Goal: Check status: Check status

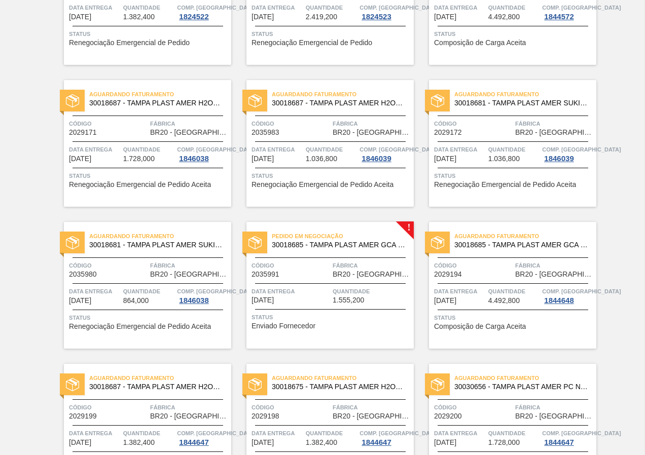
scroll to position [203, 0]
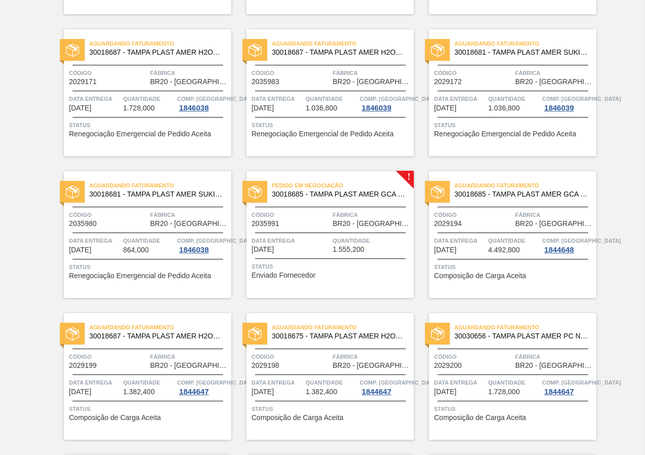
click at [456, 246] on span "[DATE]" at bounding box center [445, 250] width 22 height 8
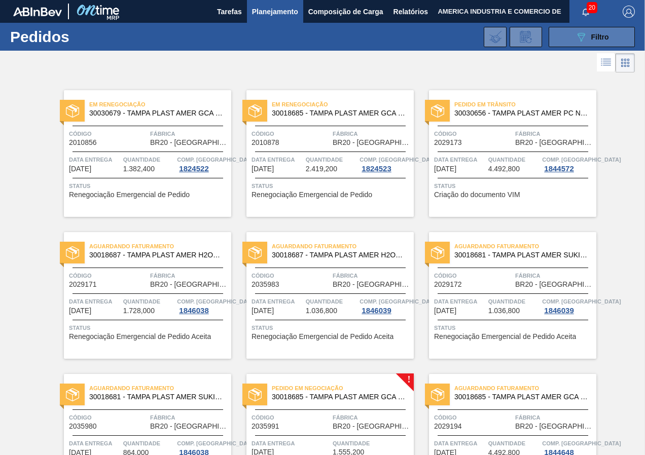
click at [568, 37] on button "089F7B8B-B2A5-4AFE-B5C0-19BA573D28AC Filtro" at bounding box center [591, 37] width 86 height 20
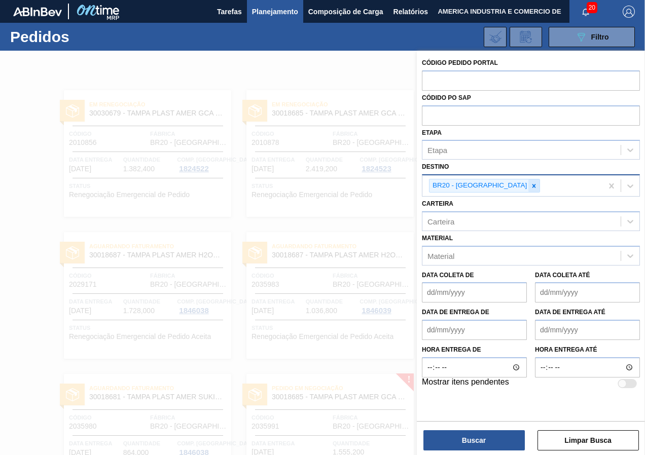
click at [532, 186] on icon at bounding box center [534, 186] width 4 height 4
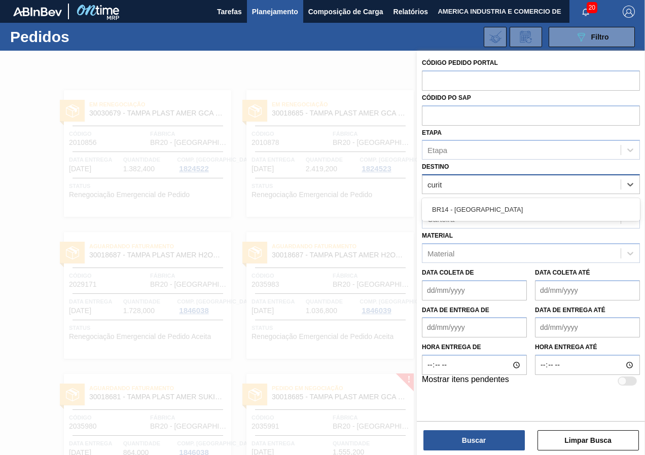
type input "curi"
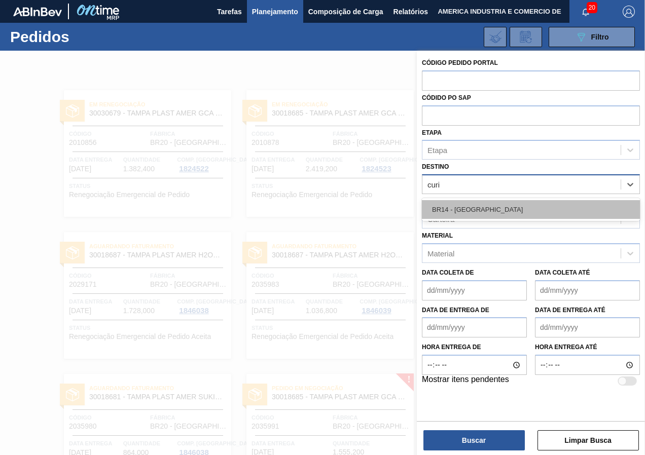
click at [483, 202] on div "BR14 - [GEOGRAPHIC_DATA]" at bounding box center [531, 209] width 218 height 19
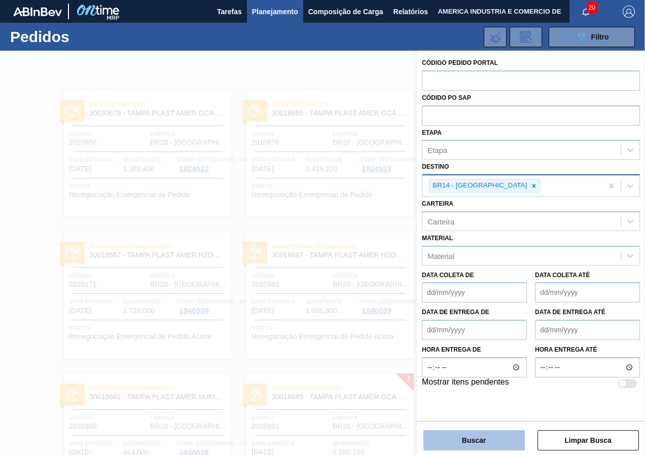
click at [451, 436] on button "Buscar" at bounding box center [473, 440] width 101 height 20
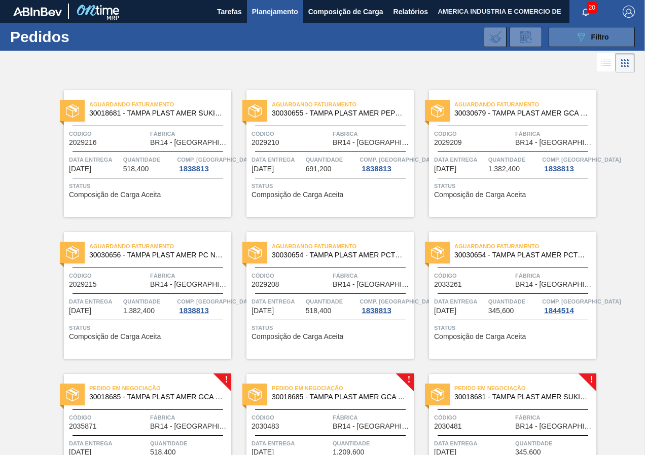
click at [563, 37] on button "089F7B8B-B2A5-4AFE-B5C0-19BA573D28AC Filtro" at bounding box center [591, 37] width 86 height 20
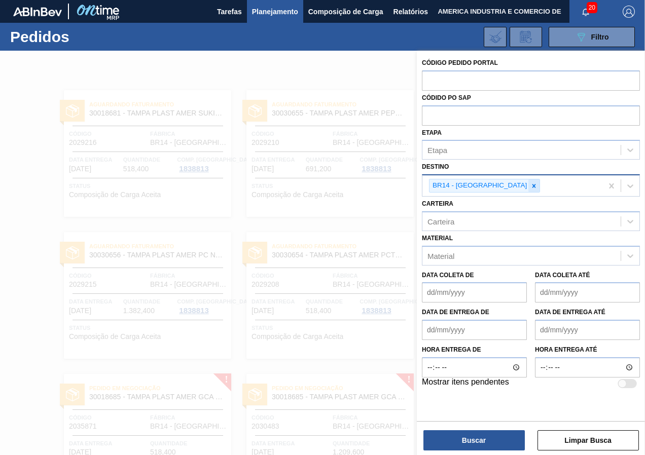
click at [530, 189] on icon at bounding box center [533, 185] width 7 height 7
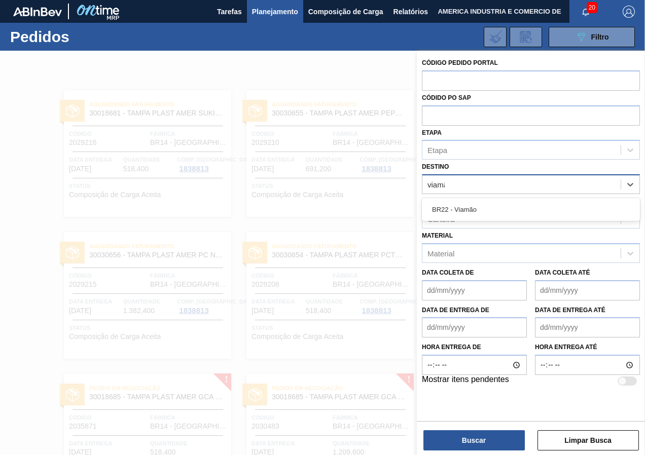
type input "viamão"
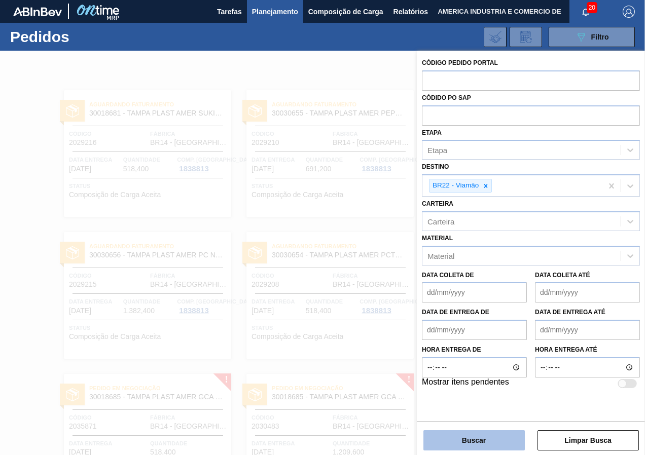
click at [500, 439] on button "Buscar" at bounding box center [473, 440] width 101 height 20
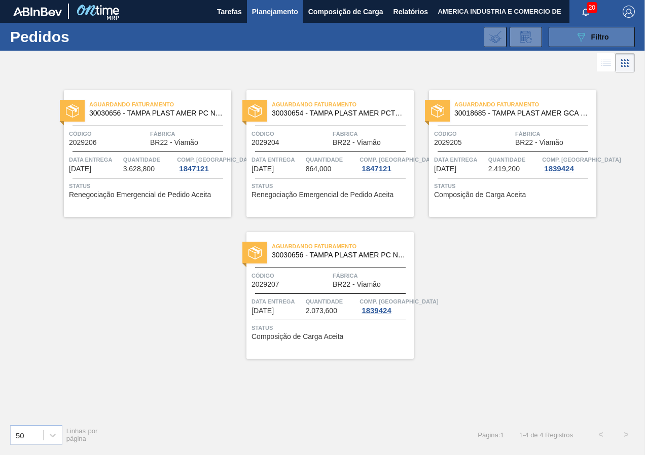
click at [570, 34] on button "089F7B8B-B2A5-4AFE-B5C0-19BA573D28AC Filtro" at bounding box center [591, 37] width 86 height 20
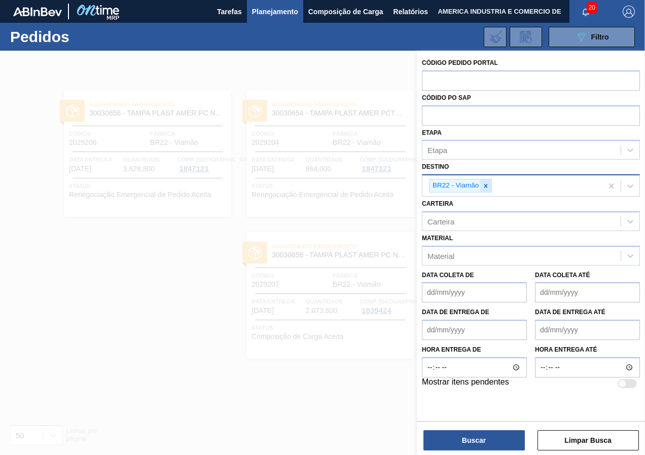
click at [487, 183] on icon at bounding box center [485, 185] width 7 height 7
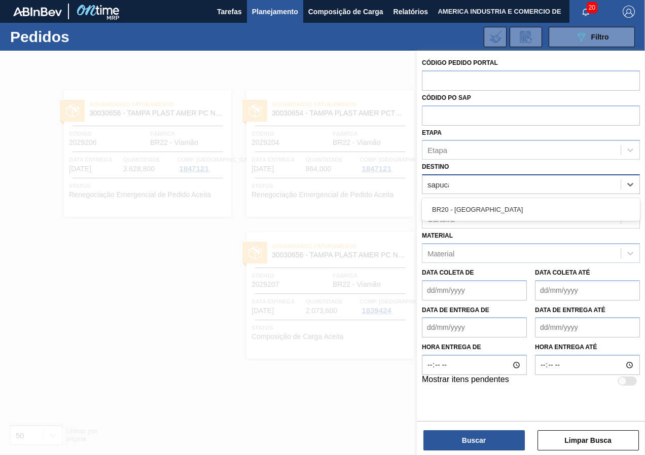
type input "sapucai"
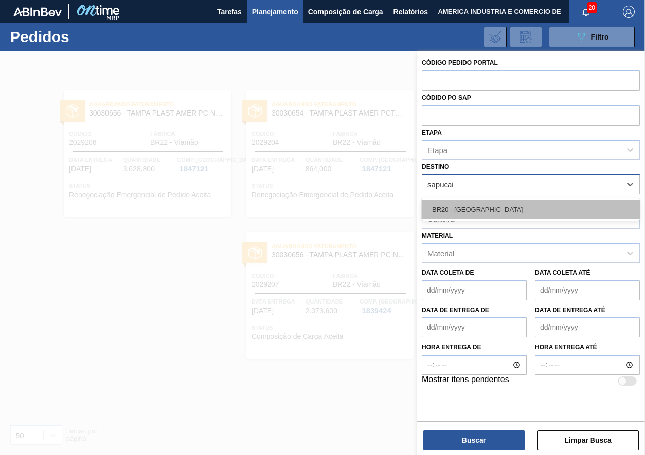
click at [496, 209] on div "BR20 - [GEOGRAPHIC_DATA]" at bounding box center [531, 209] width 218 height 19
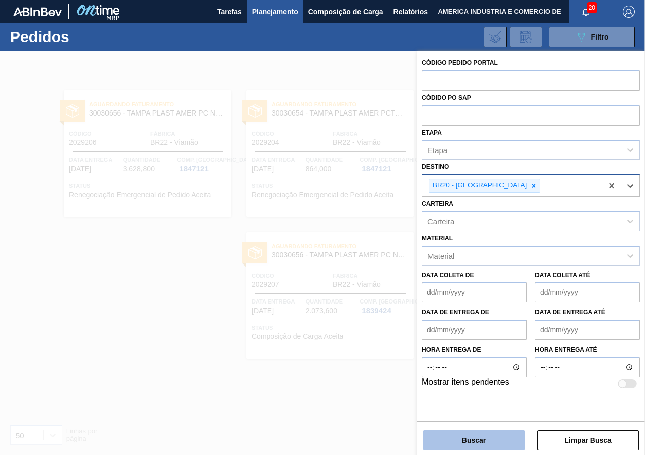
click at [483, 441] on button "Buscar" at bounding box center [473, 440] width 101 height 20
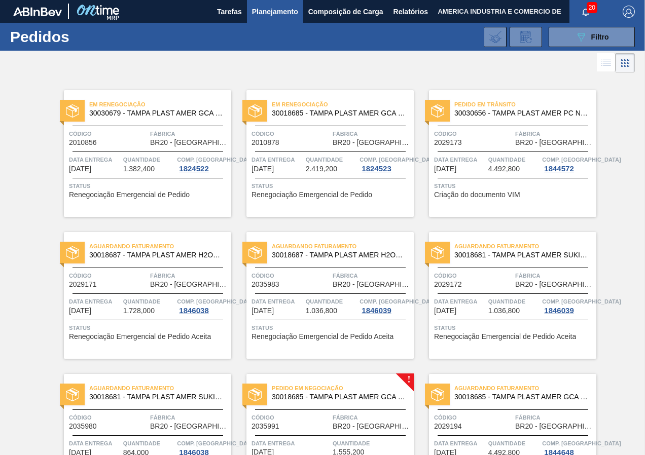
scroll to position [203, 0]
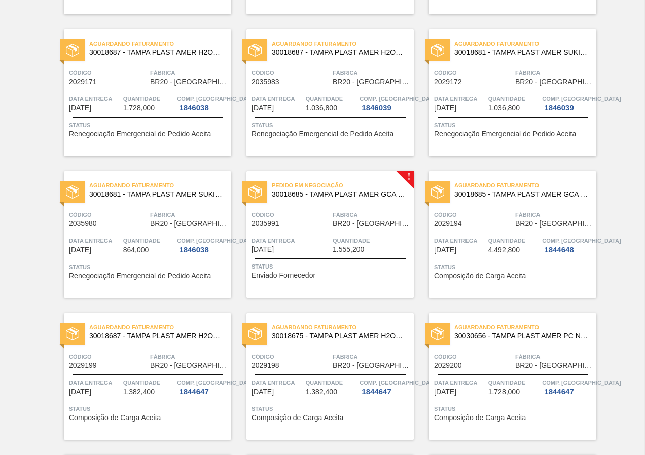
click at [371, 277] on div "Status Enviado Fornecedor" at bounding box center [331, 269] width 160 height 16
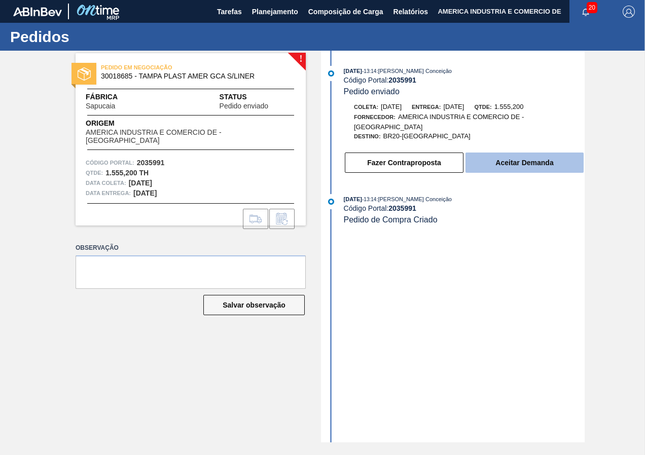
click at [541, 168] on button "Aceitar Demanda" at bounding box center [524, 163] width 118 height 20
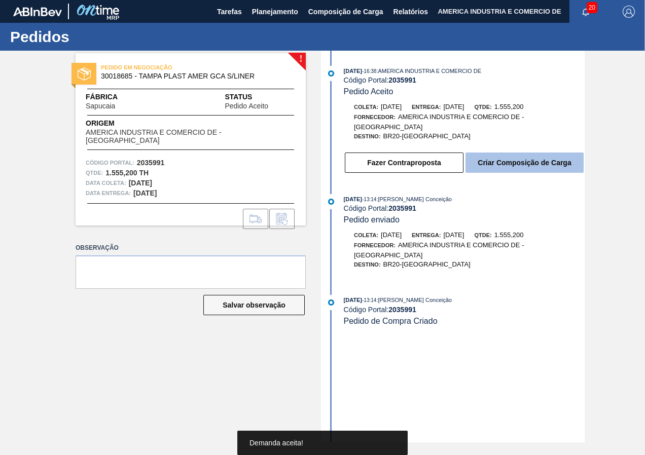
click at [545, 165] on button "Criar Composição de Carga" at bounding box center [524, 163] width 118 height 20
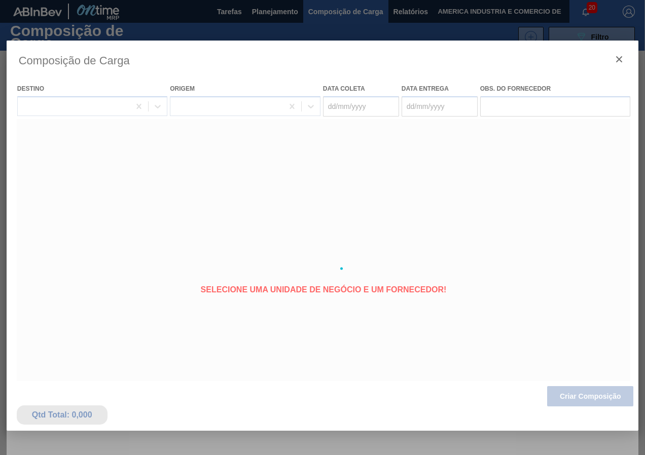
type coleta "[DATE]"
type entrega "[DATE]"
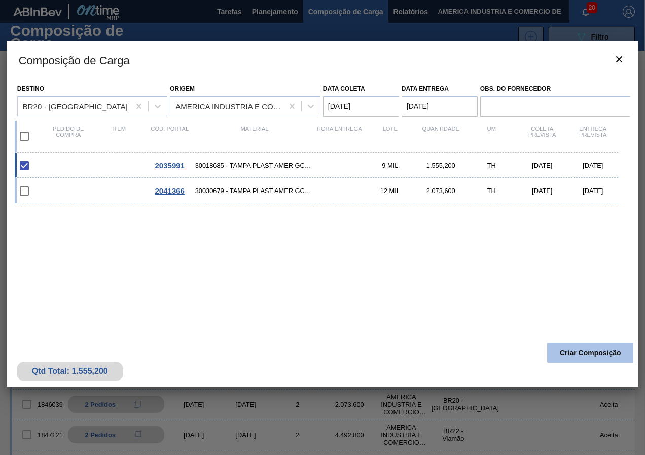
click at [581, 357] on button "Criar Composição" at bounding box center [590, 353] width 86 height 20
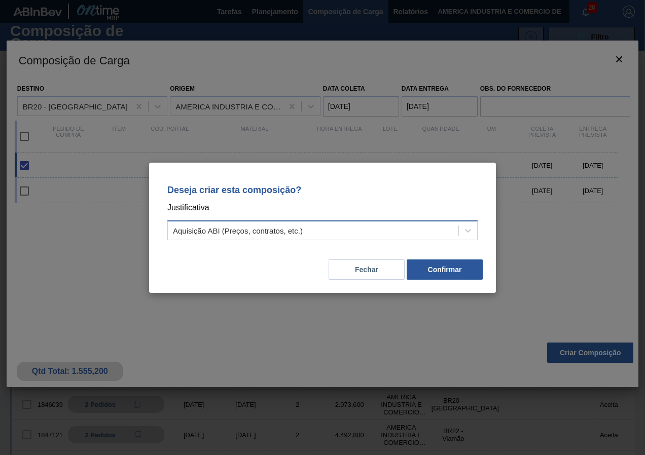
drag, startPoint x: 293, startPoint y: 216, endPoint x: 288, endPoint y: 227, distance: 11.8
click at [293, 217] on div "Deseja criar esta composição? Justificativa Aquisição ABI (Preços, contratos, e…" at bounding box center [322, 210] width 322 height 71
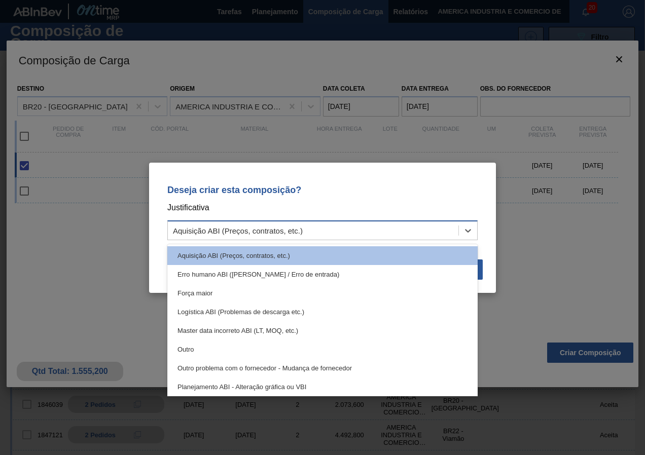
click at [286, 228] on div "Aquisição ABI (Preços, contratos, etc.)" at bounding box center [238, 230] width 130 height 9
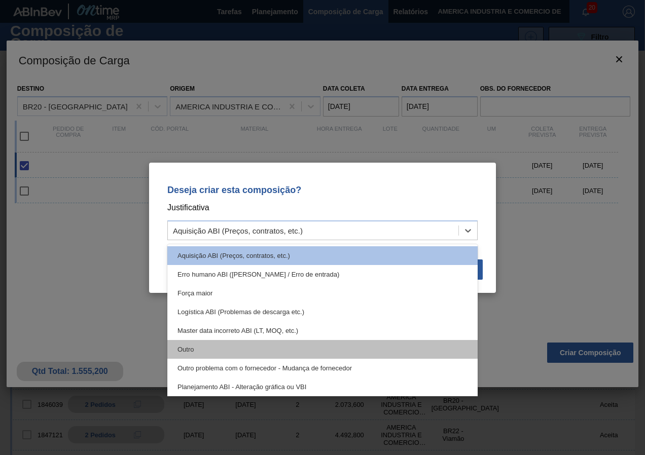
click at [195, 350] on div "Outro" at bounding box center [322, 349] width 310 height 19
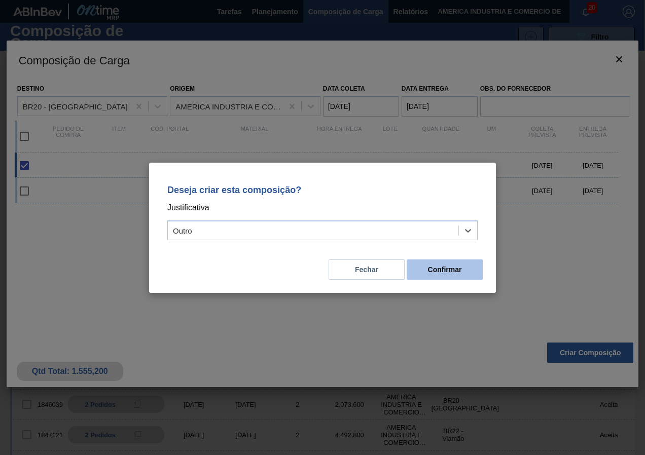
click at [462, 275] on button "Confirmar" at bounding box center [444, 269] width 76 height 20
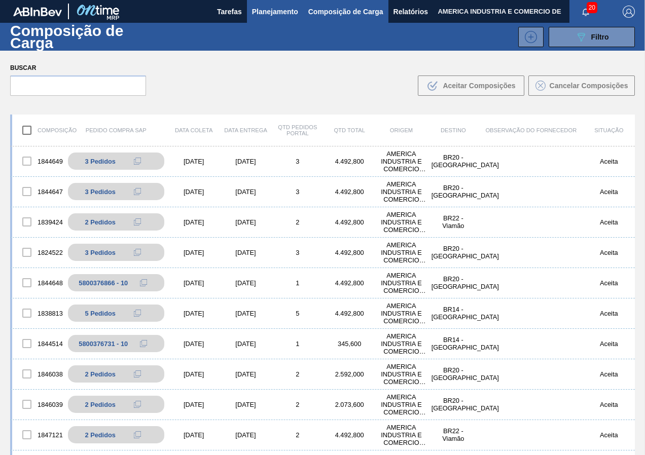
click at [270, 9] on span "Planejamento" at bounding box center [275, 12] width 46 height 12
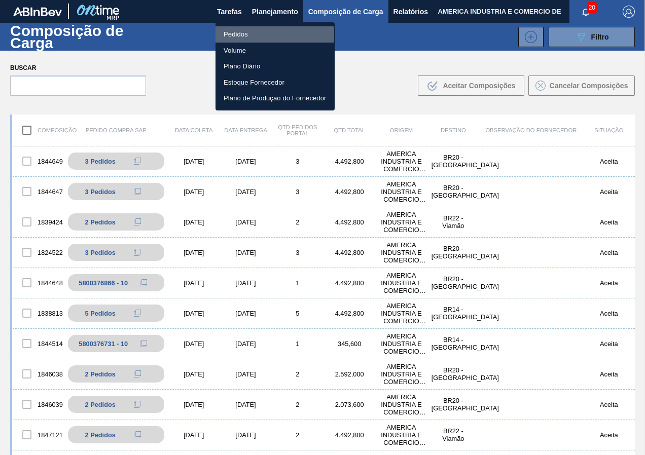
click at [255, 34] on li "Pedidos" at bounding box center [274, 34] width 119 height 16
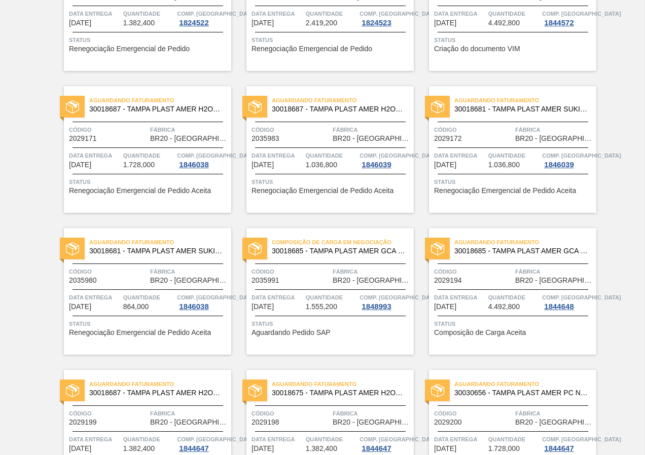
scroll to position [253, 0]
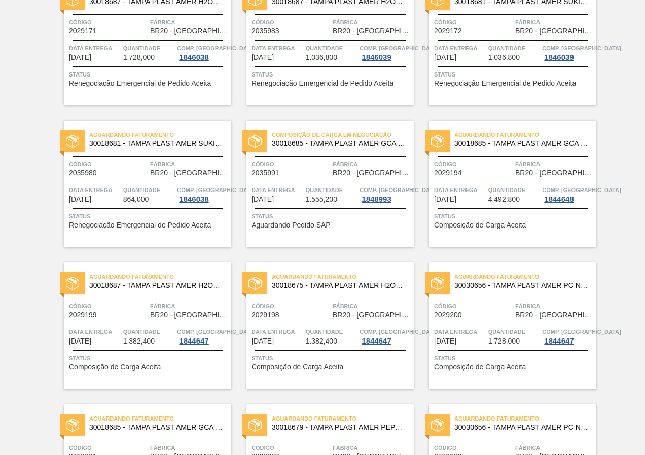
click at [318, 230] on div "Composição de Carga em Negociação 30018685 - TAMPA PLAST AMER GCA S/LINER Códig…" at bounding box center [329, 184] width 167 height 127
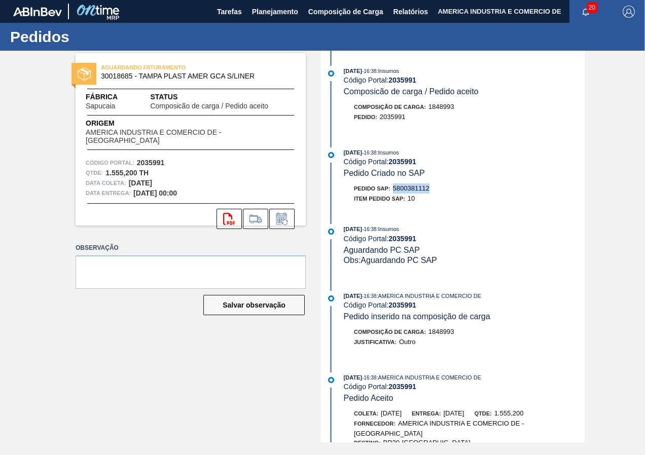
drag, startPoint x: 394, startPoint y: 185, endPoint x: 428, endPoint y: 186, distance: 34.0
click at [428, 186] on span "5800381112" at bounding box center [411, 188] width 36 height 8
copy span "5800381112"
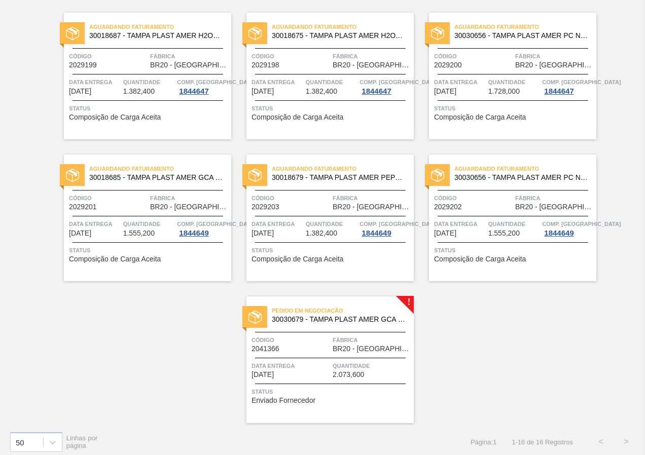
scroll to position [509, 0]
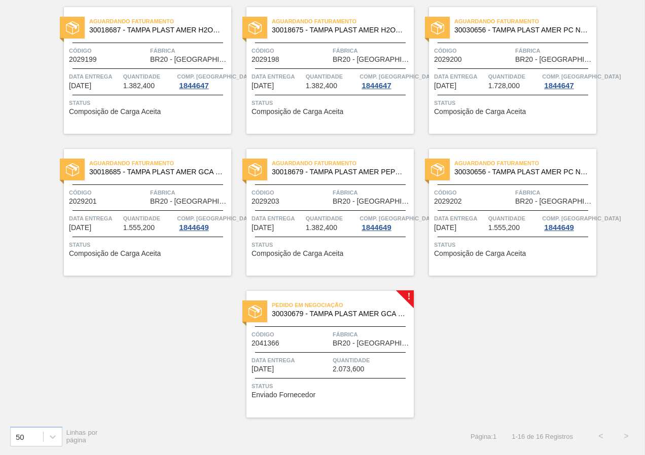
click at [354, 382] on span "Status" at bounding box center [331, 386] width 160 height 10
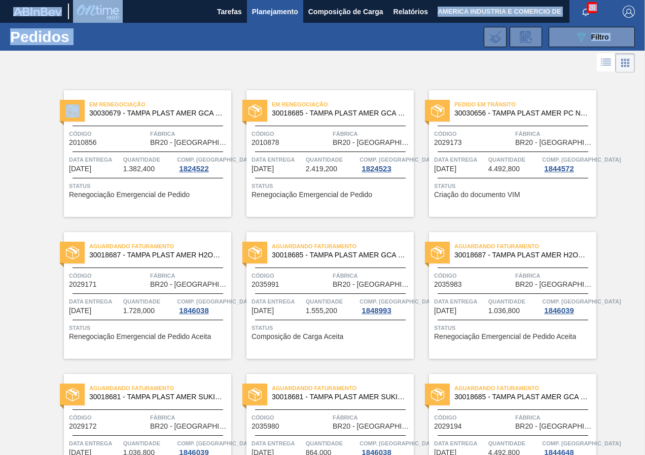
click at [0, 0] on html "Tarefas Planejamento Composição de Carga Relatórios AMERICA INDUSTRIA E COMERCI…" at bounding box center [322, 0] width 645 height 0
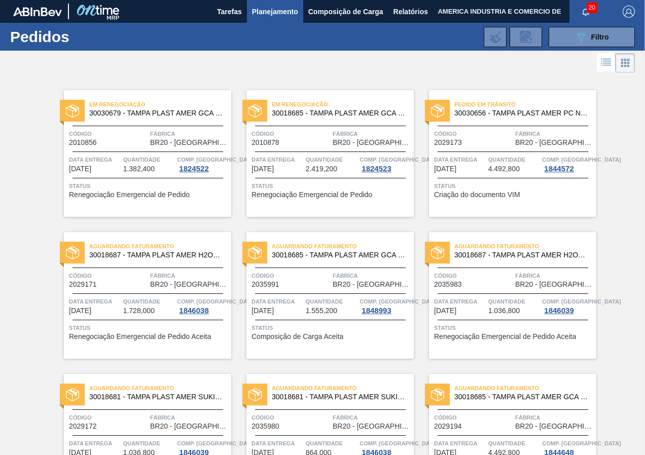
drag, startPoint x: -2, startPoint y: 205, endPoint x: 23, endPoint y: 246, distance: 48.2
drag, startPoint x: 5, startPoint y: 244, endPoint x: 34, endPoint y: 194, distance: 58.1
click at [120, 147] on div "Em renegociação 30030679 - TAMPA PLAST AMER GCA ZERO NIV24 Código 2010856 Fábri…" at bounding box center [147, 153] width 167 height 127
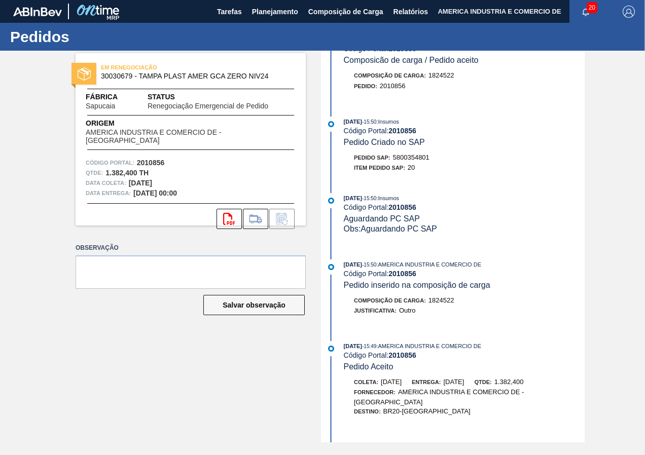
scroll to position [551, 0]
drag, startPoint x: 395, startPoint y: 157, endPoint x: 430, endPoint y: 160, distance: 35.1
click at [429, 160] on span "5800354801" at bounding box center [411, 159] width 36 height 8
copy span "5800354801"
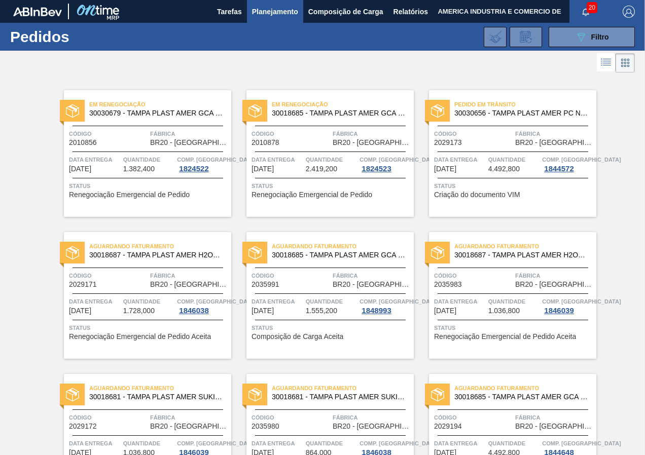
click at [356, 205] on div "Em renegociação 30018685 - TAMPA PLAST AMER GCA S/LINER Código 2010878 Fábrica …" at bounding box center [329, 153] width 167 height 127
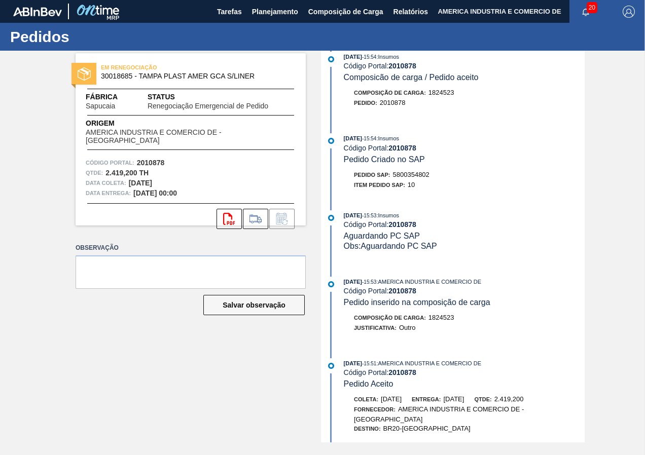
scroll to position [517, 0]
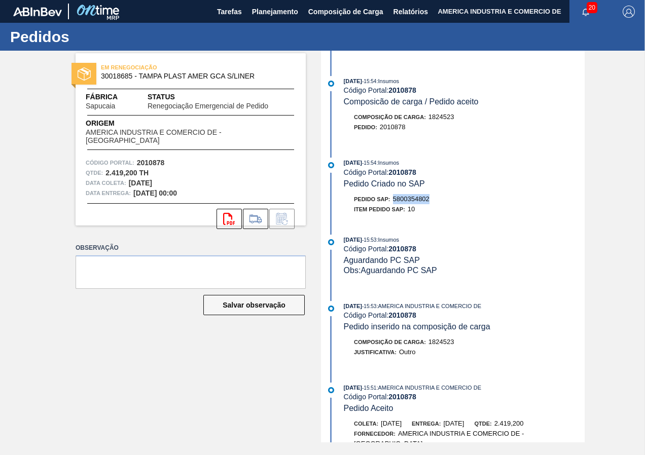
drag, startPoint x: 394, startPoint y: 208, endPoint x: 430, endPoint y: 211, distance: 36.1
click at [429, 204] on div "Pedido SAP: 5800354802" at bounding box center [391, 199] width 75 height 10
copy span "5800354802"
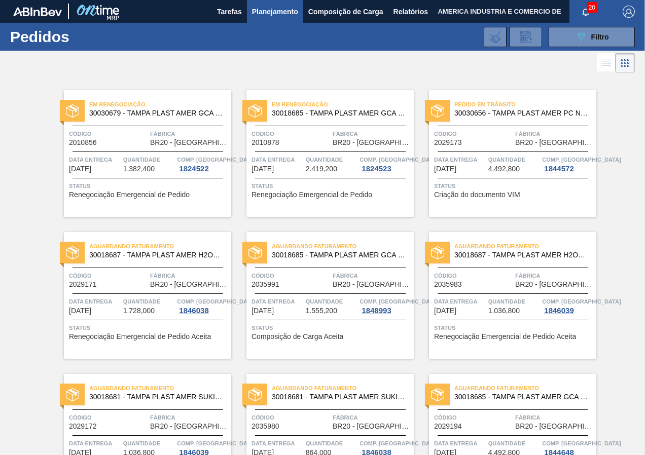
click at [381, 343] on div "Aguardando Faturamento 30018685 - TAMPA PLAST AMER GCA S/LINER Código 2035991 F…" at bounding box center [329, 295] width 167 height 127
